Goal: Task Accomplishment & Management: Use online tool/utility

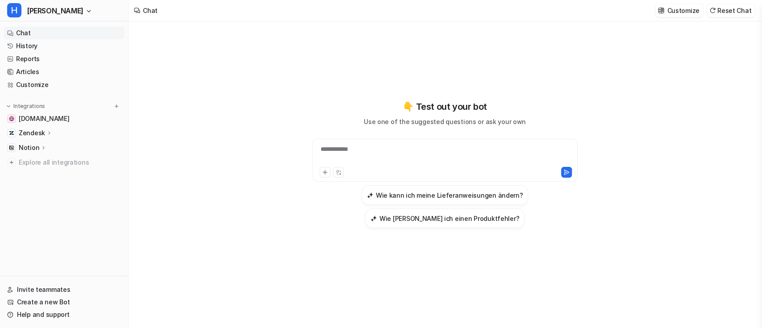
click at [49, 133] on icon at bounding box center [49, 132] width 6 height 7
click at [65, 50] on link "History" at bounding box center [64, 46] width 121 height 12
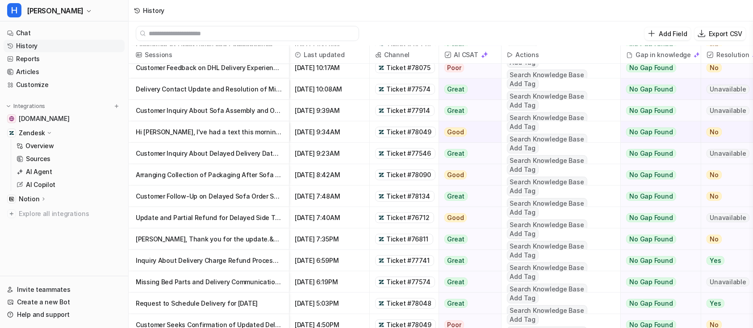
scroll to position [542, 0]
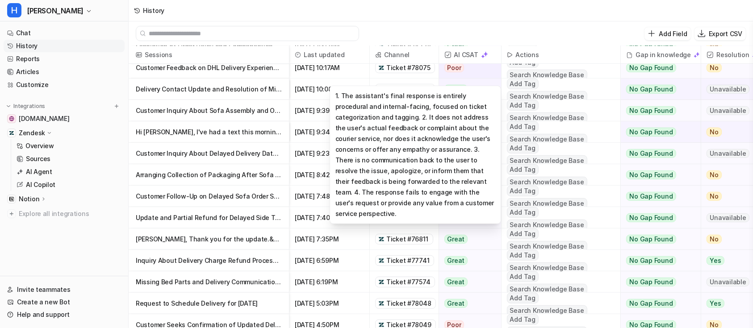
click at [469, 69] on div "Poor" at bounding box center [467, 67] width 57 height 21
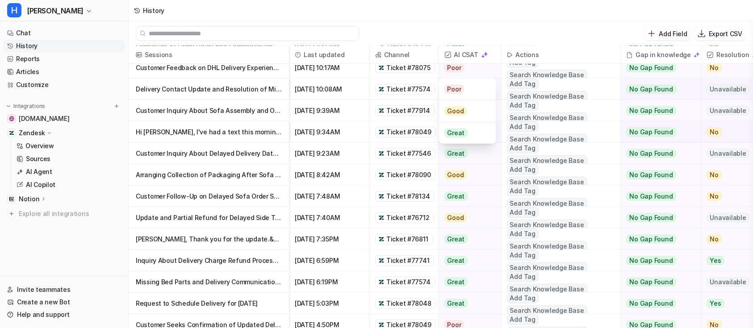
click at [225, 67] on p "Customer Feedback on DHL Delivery Experience with Swyft Home" at bounding box center [209, 67] width 146 height 21
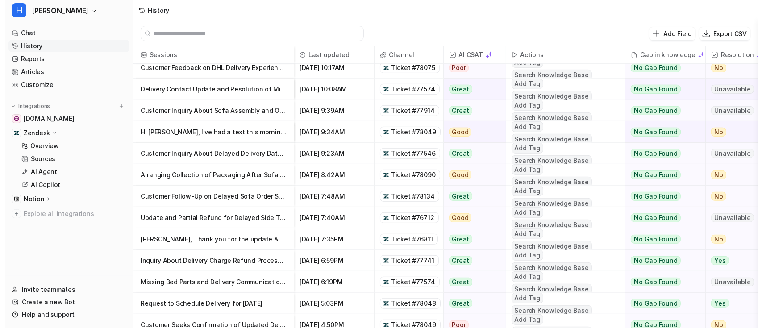
scroll to position [536, 0]
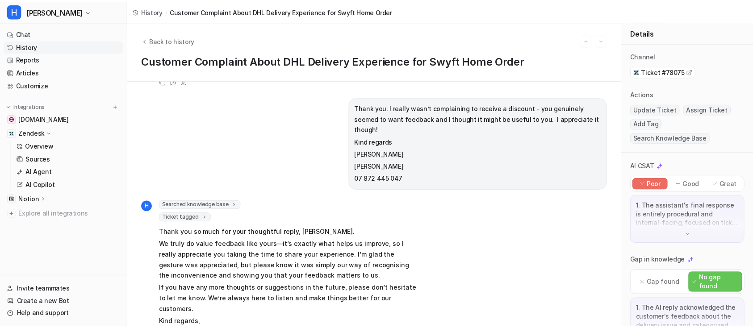
scroll to position [37, 0]
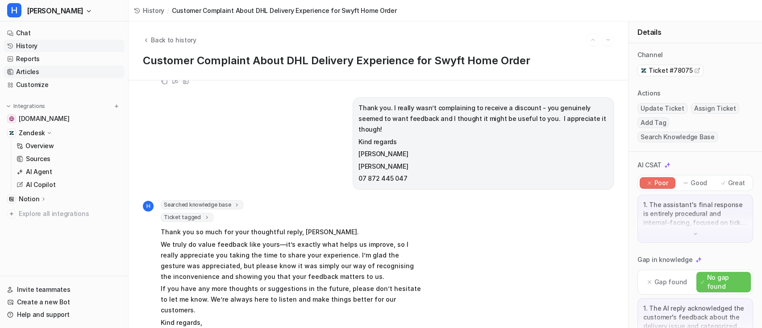
click at [61, 74] on link "Articles" at bounding box center [64, 72] width 121 height 12
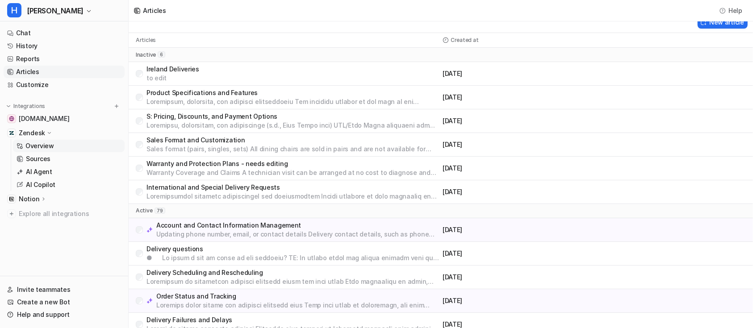
scroll to position [11, 0]
click at [46, 9] on span "[PERSON_NAME]" at bounding box center [55, 10] width 57 height 12
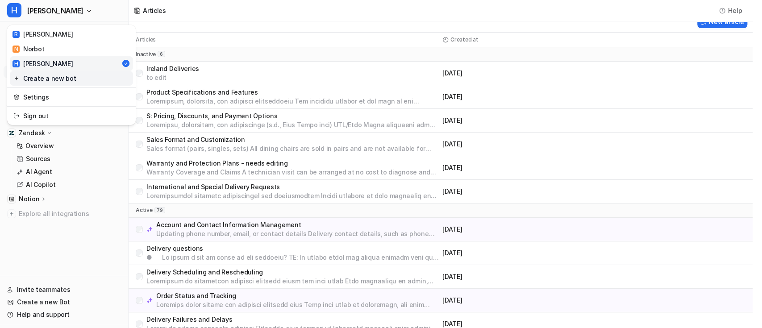
click at [57, 77] on link "Create a new bot" at bounding box center [71, 78] width 123 height 15
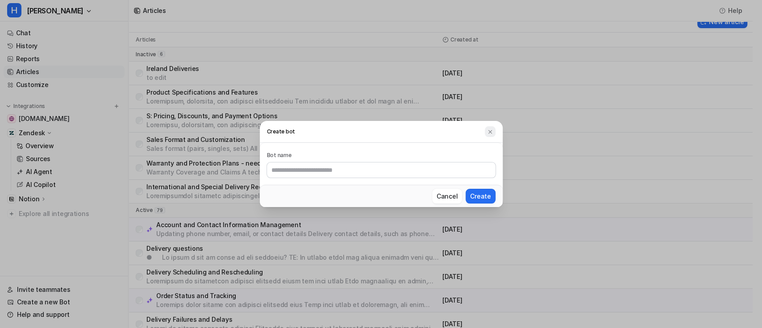
click at [492, 133] on img at bounding box center [490, 132] width 6 height 7
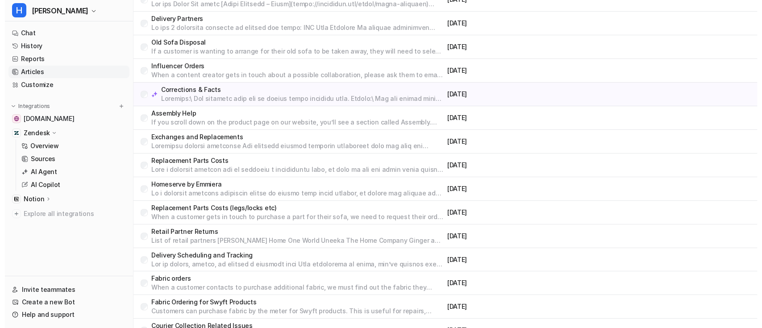
scroll to position [1704, 0]
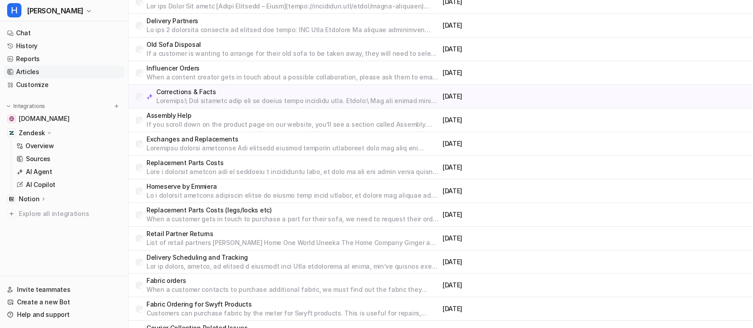
click at [243, 96] on p at bounding box center [297, 100] width 283 height 9
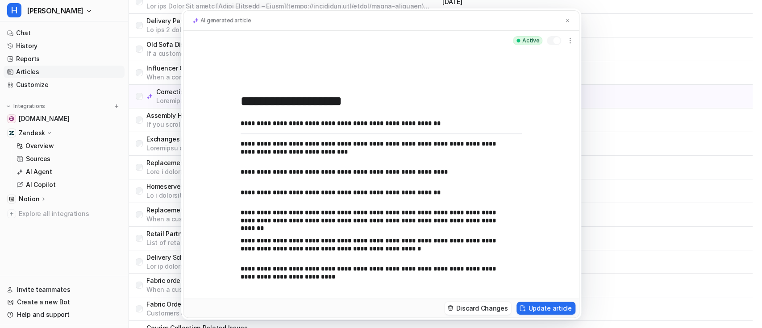
scroll to position [113, 0]
click at [379, 171] on p "**********" at bounding box center [377, 172] width 272 height 8
drag, startPoint x: 333, startPoint y: 221, endPoint x: 475, endPoint y: 222, distance: 142.0
click at [475, 222] on p "**********" at bounding box center [377, 216] width 272 height 16
click at [569, 21] on img at bounding box center [567, 21] width 5 height 6
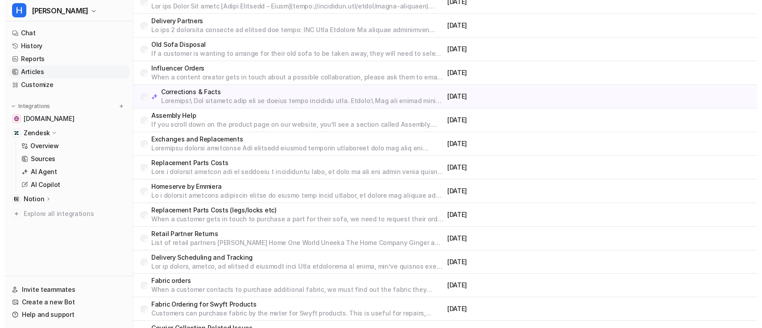
scroll to position [1764, 0]
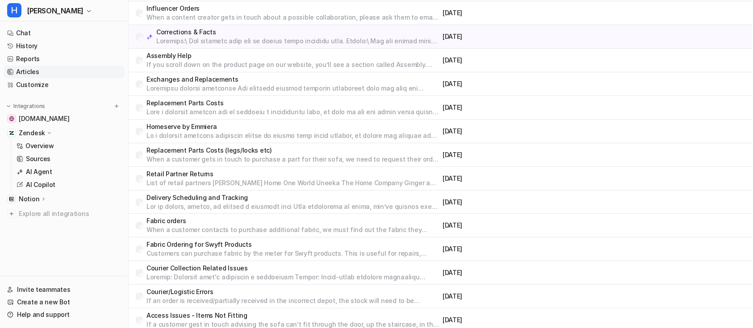
click at [250, 225] on p "When a customer contacts to purchase additional fabric, we must find out the fa…" at bounding box center [292, 229] width 292 height 9
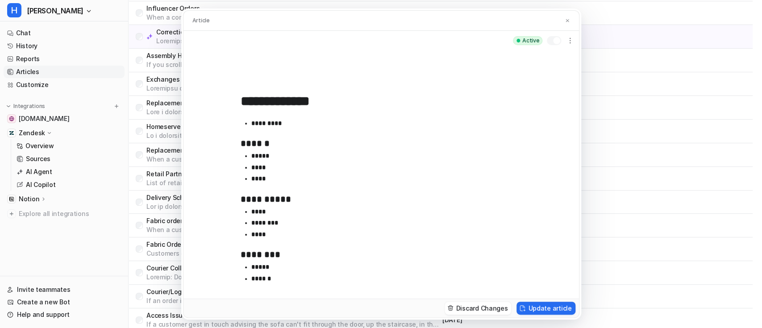
scroll to position [447, 0]
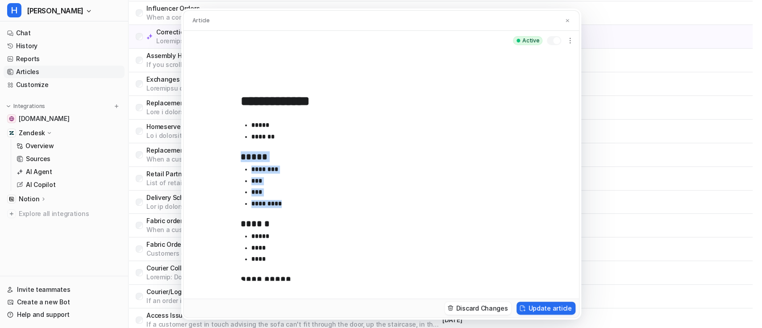
drag, startPoint x: 289, startPoint y: 202, endPoint x: 237, endPoint y: 161, distance: 65.5
click at [237, 161] on div "**********" at bounding box center [380, 174] width 395 height 248
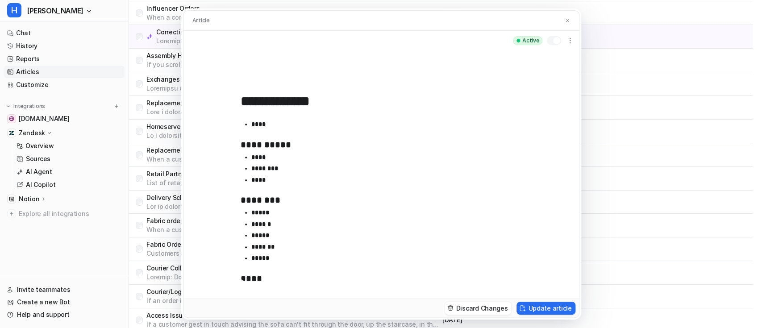
scroll to position [518, 0]
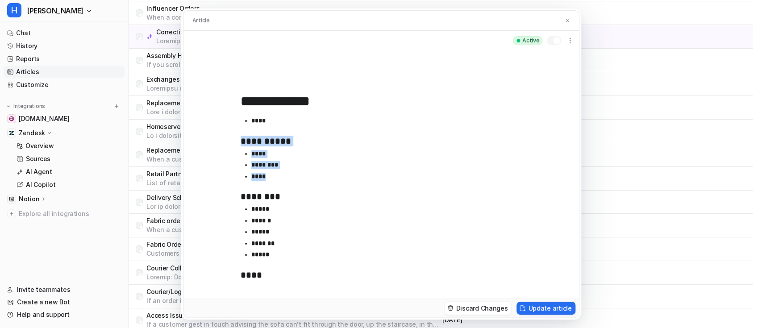
drag, startPoint x: 274, startPoint y: 174, endPoint x: 234, endPoint y: 144, distance: 49.7
click at [234, 144] on div "**********" at bounding box center [380, 174] width 395 height 248
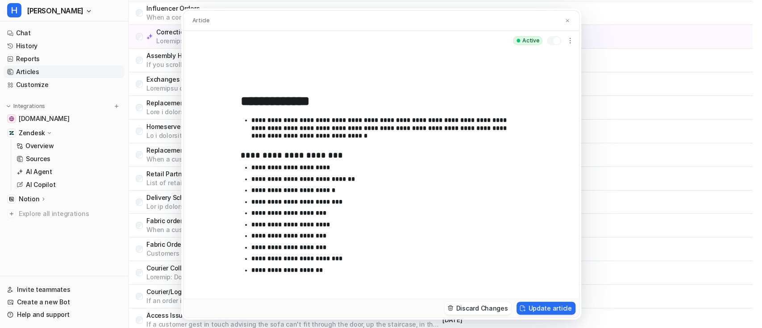
scroll to position [29, 0]
